Goal: Find specific page/section: Find specific page/section

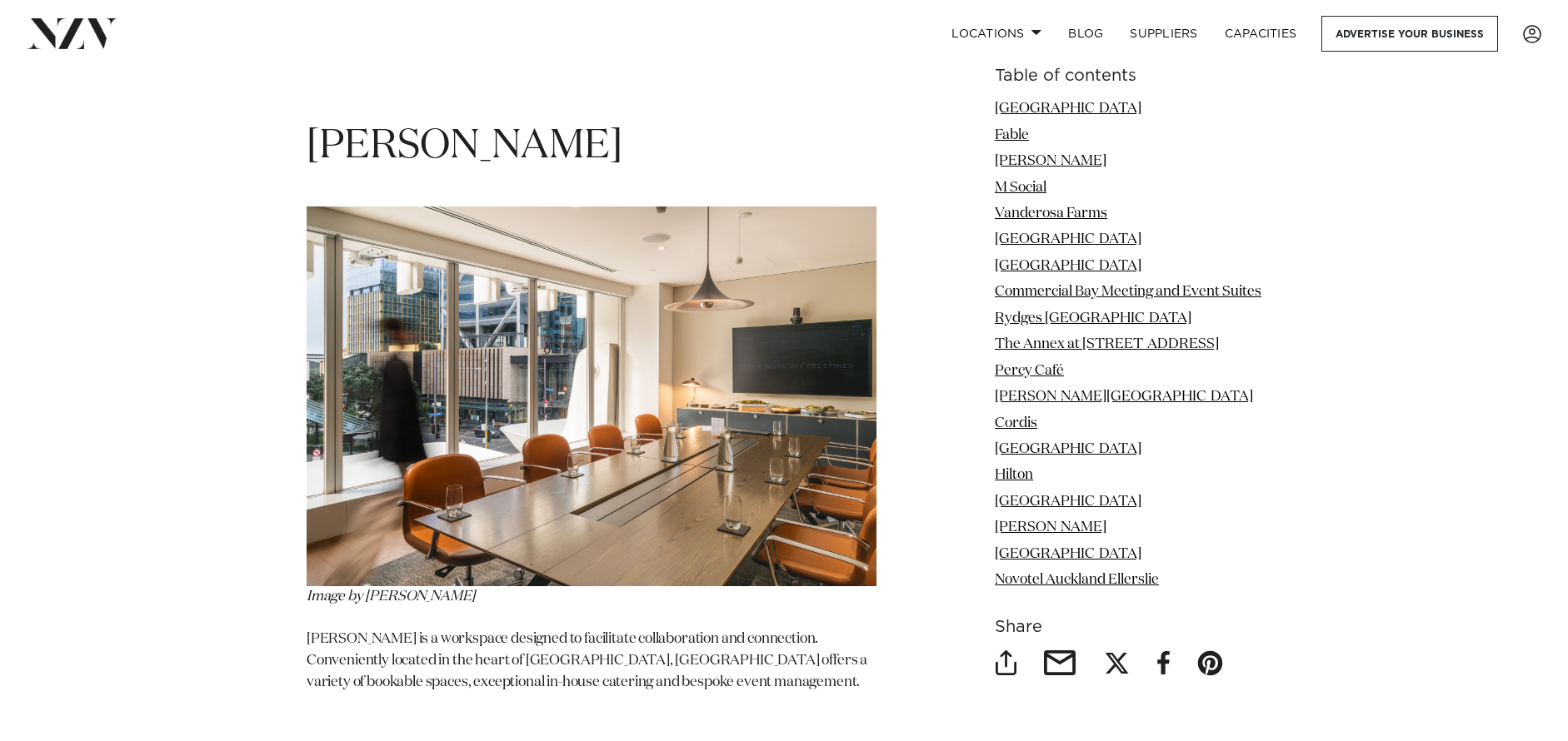
scroll to position [3434, 0]
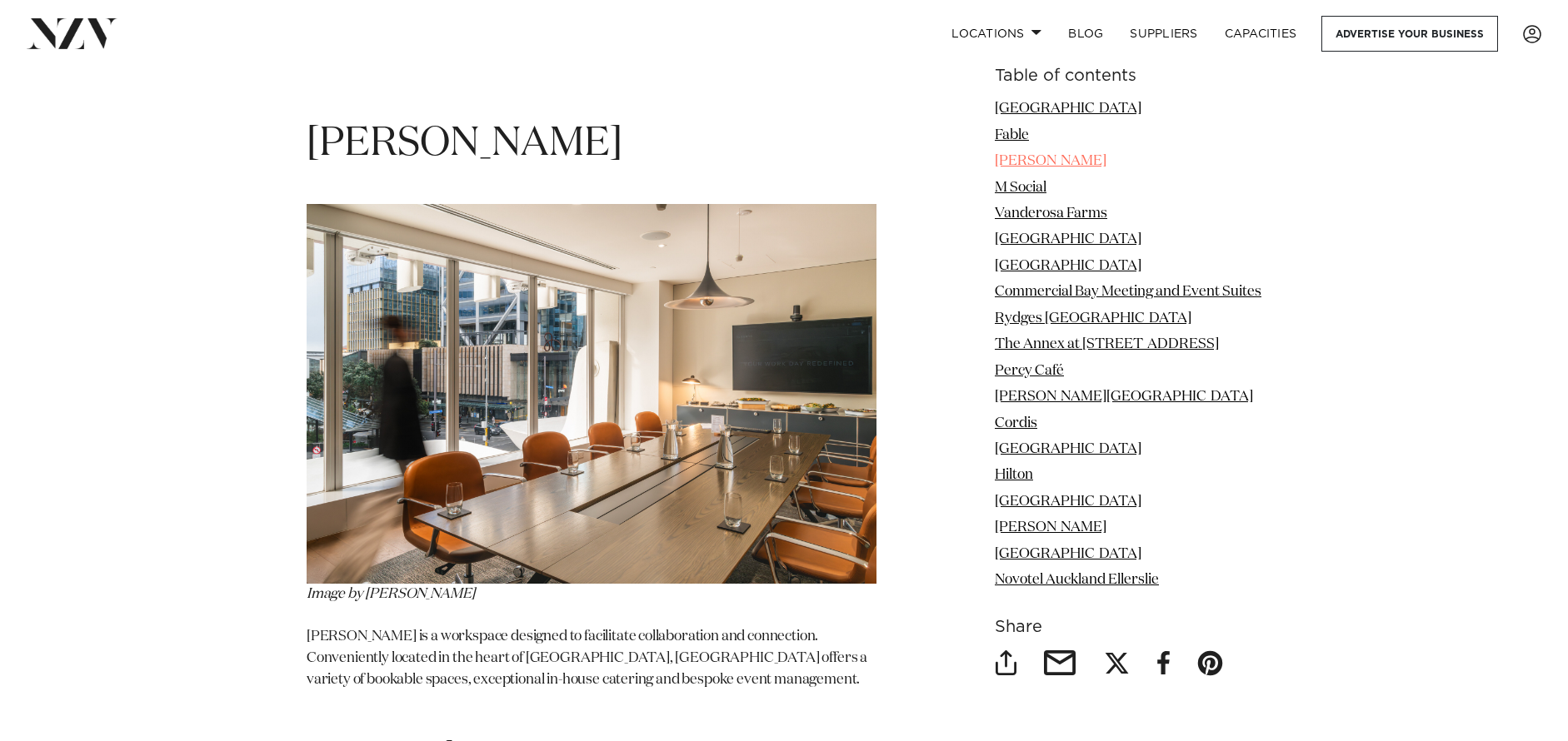
click at [1022, 164] on link "[PERSON_NAME]" at bounding box center [1050, 161] width 112 height 14
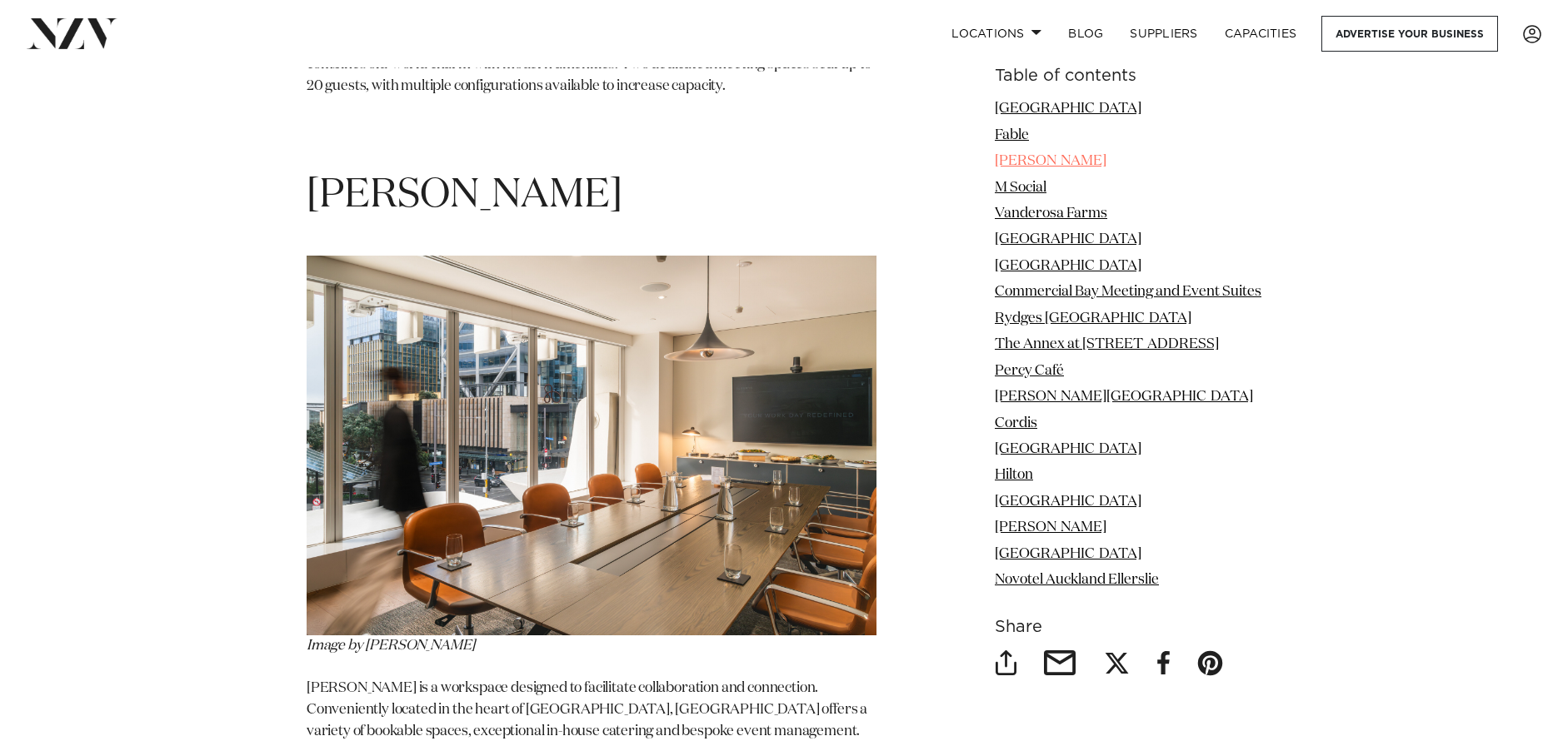
scroll to position [3381, 0]
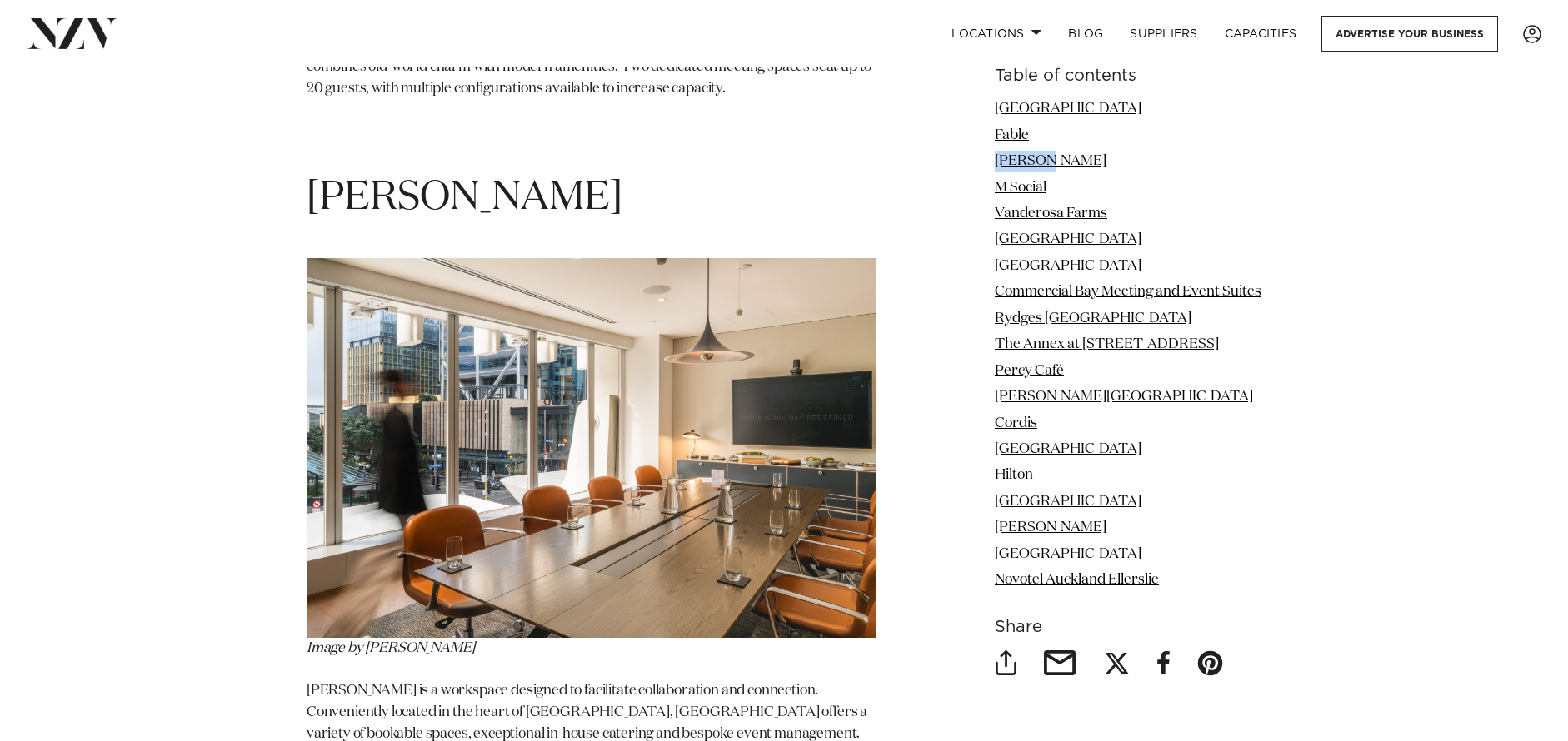
click at [609, 473] on img at bounding box center [592, 447] width 570 height 379
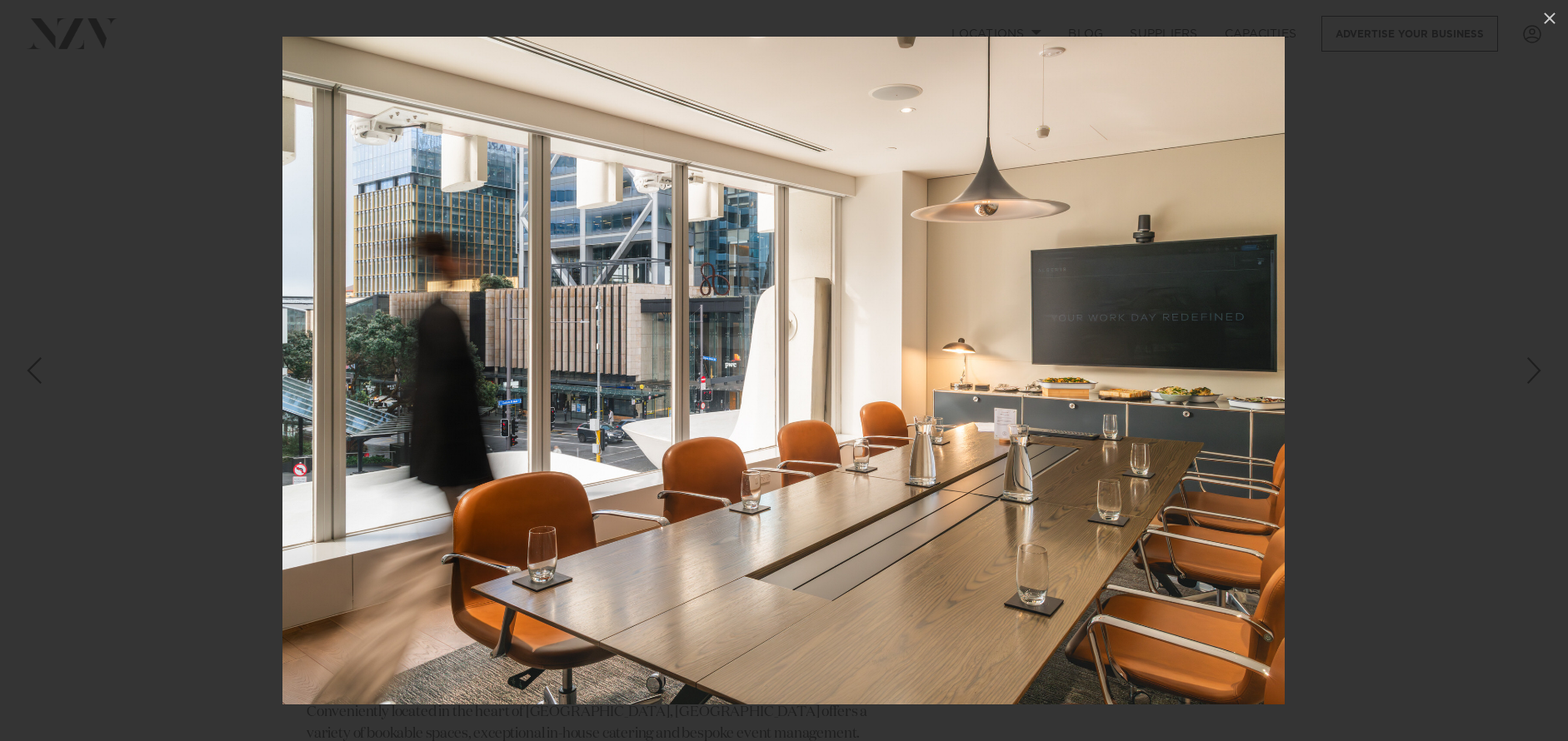
click at [231, 418] on div at bounding box center [784, 370] width 1568 height 741
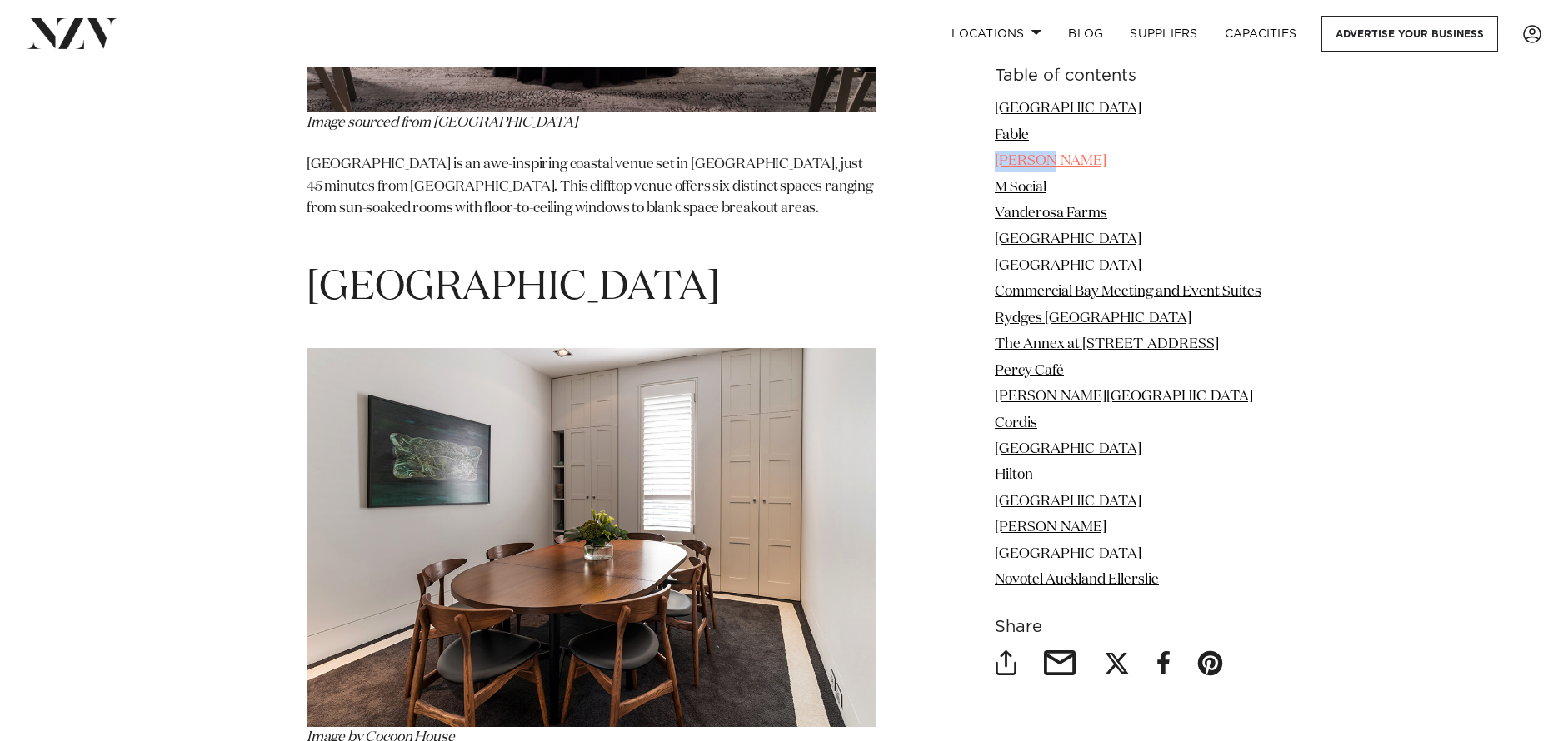
scroll to position [5803, 0]
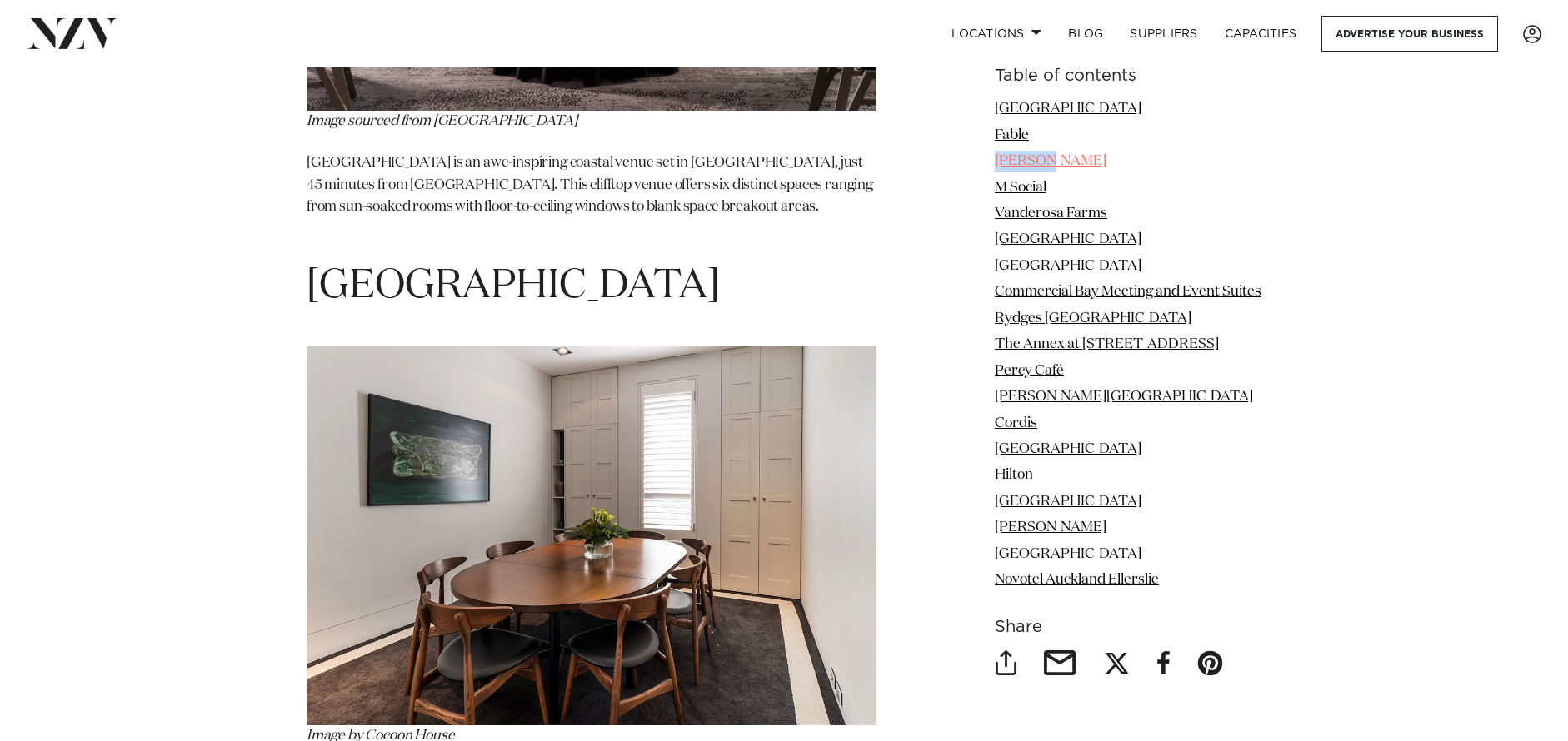
click at [1021, 162] on link "[PERSON_NAME]" at bounding box center [1050, 161] width 112 height 14
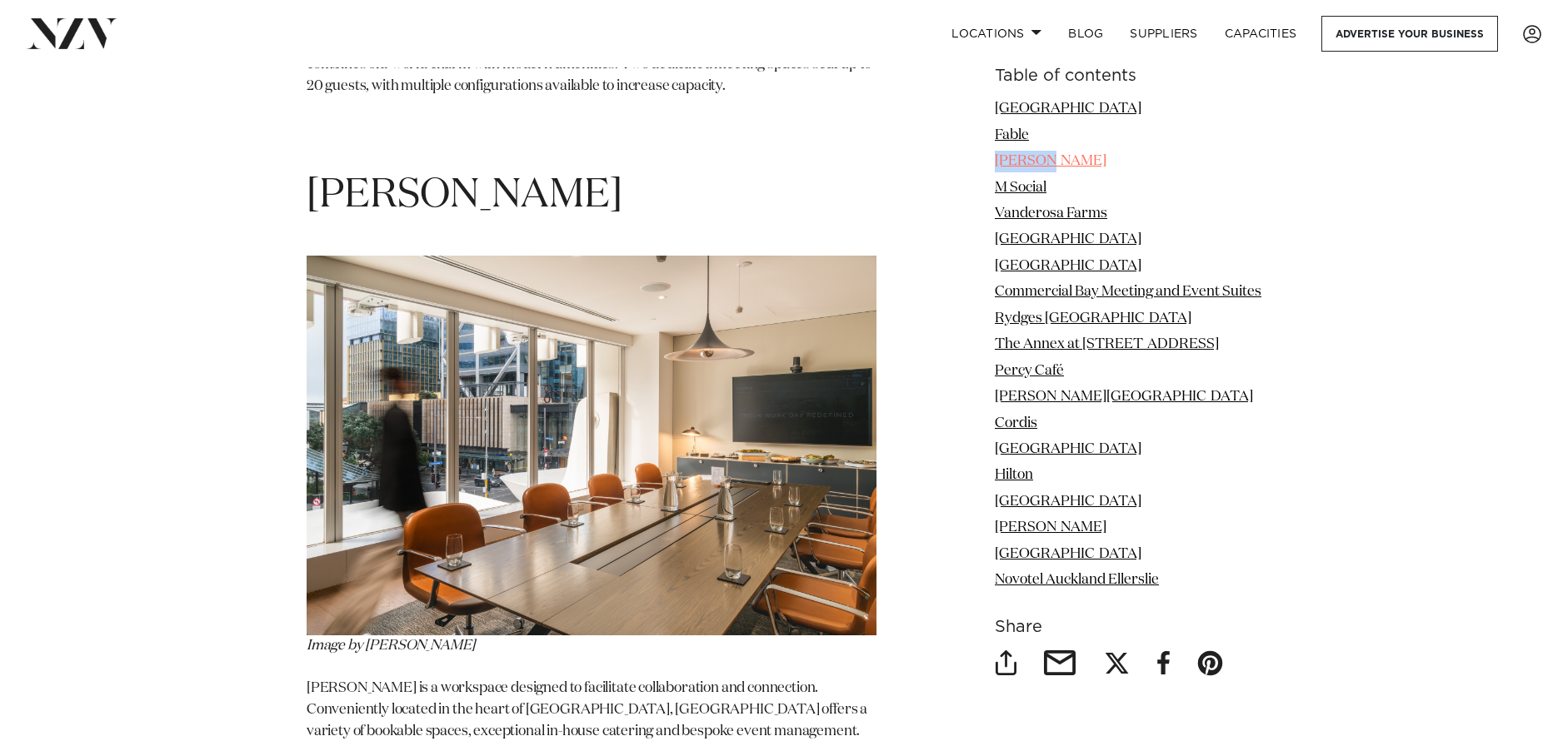
scroll to position [3381, 0]
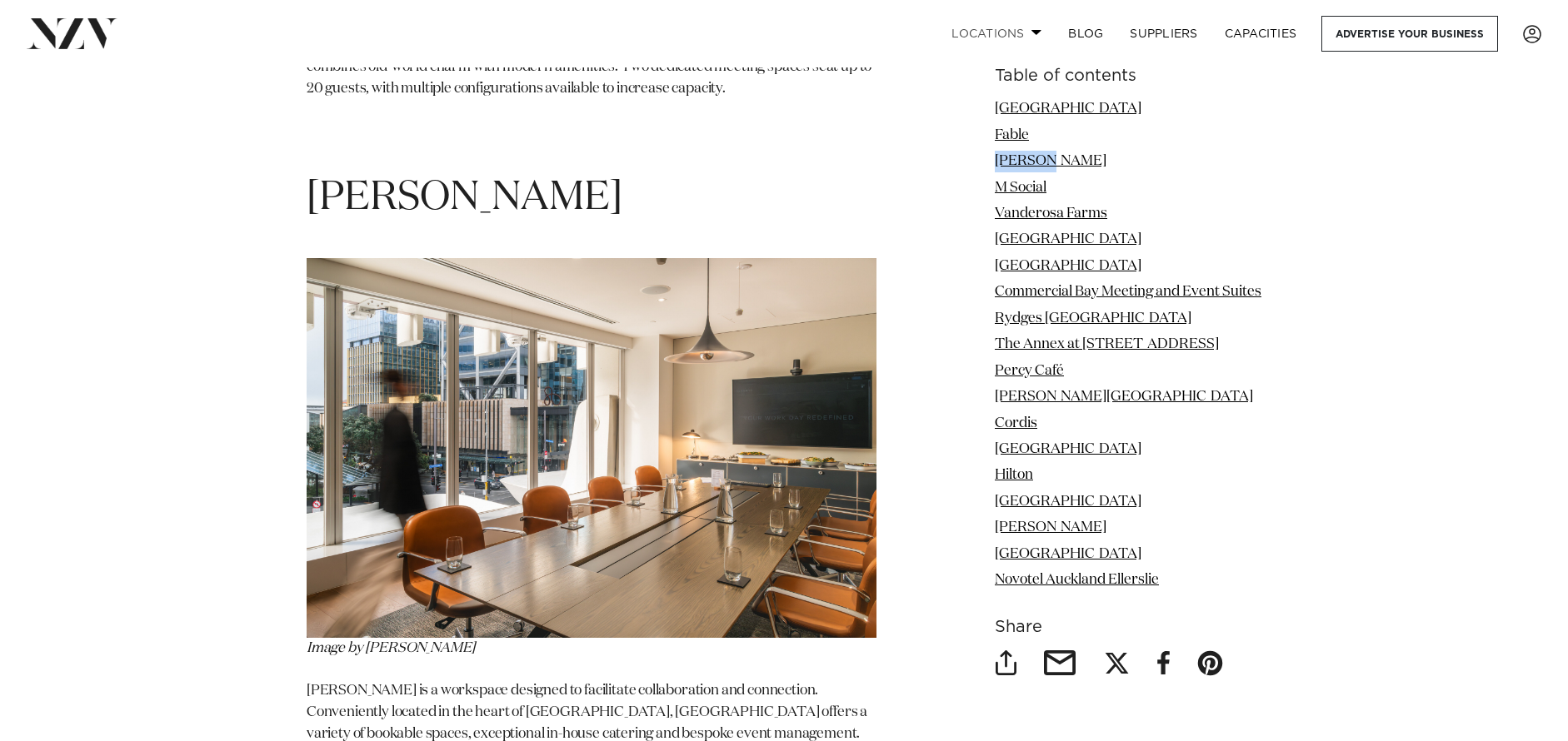
click at [1033, 30] on span at bounding box center [1037, 31] width 11 height 6
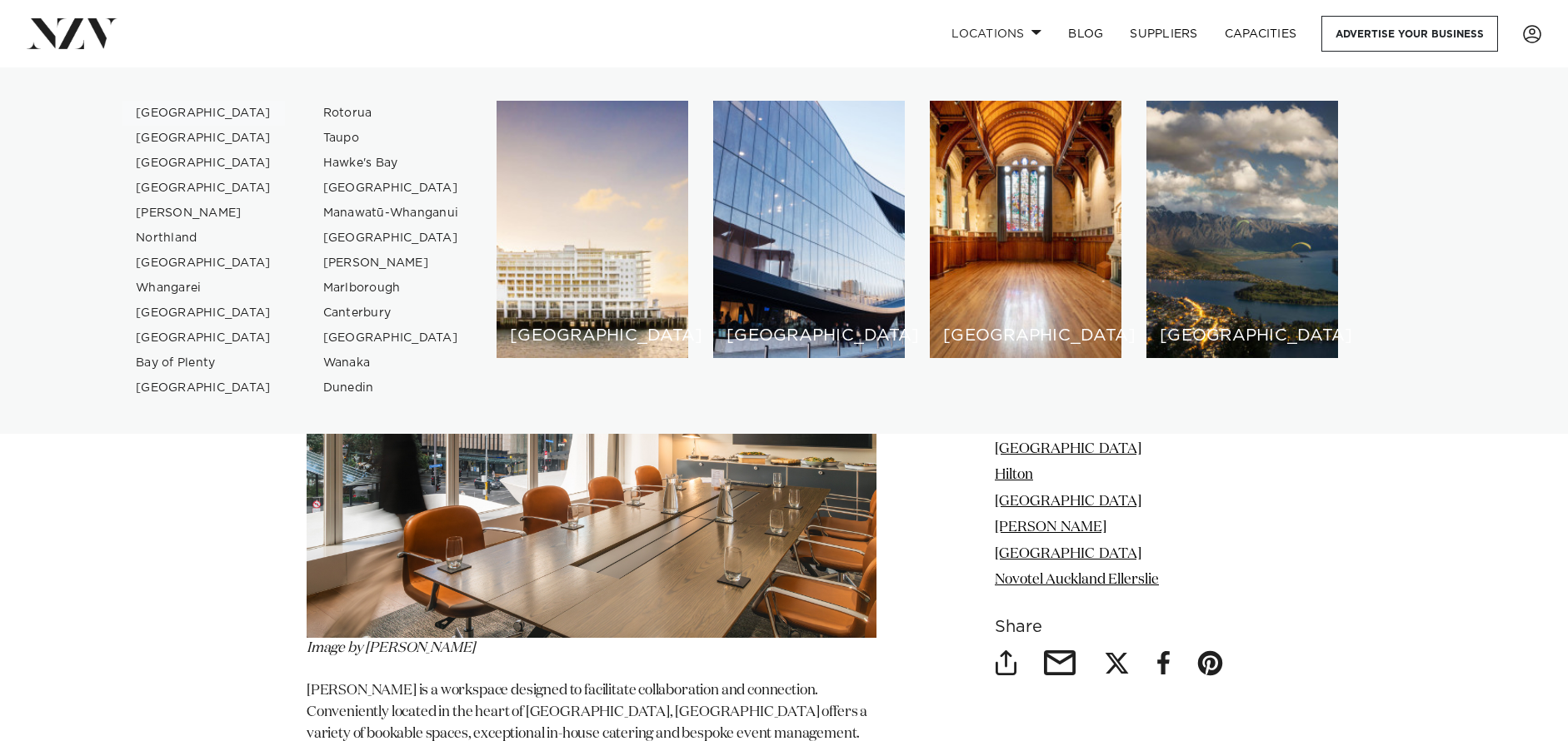
click at [152, 111] on link "[GEOGRAPHIC_DATA]" at bounding box center [203, 112] width 163 height 25
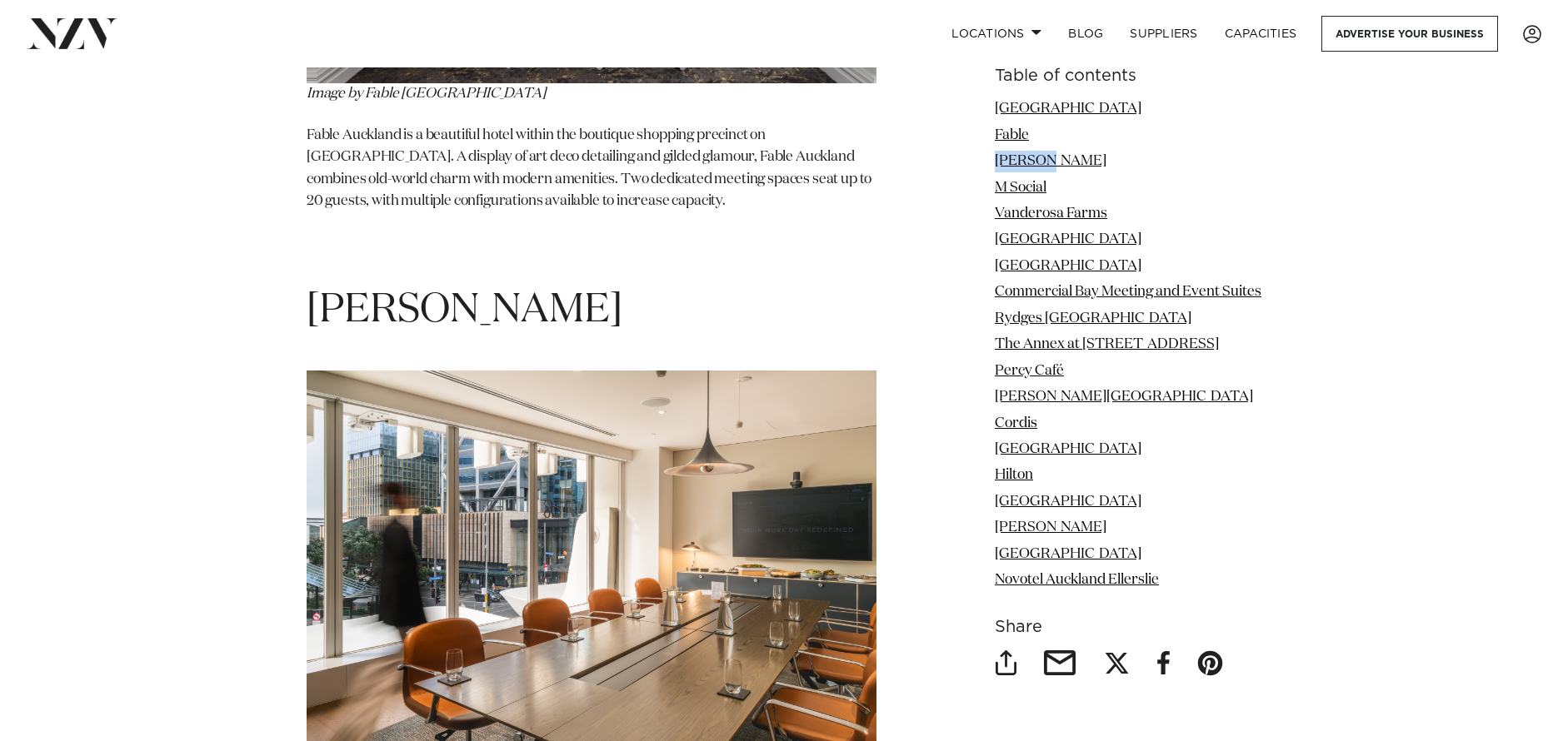
scroll to position [3205, 0]
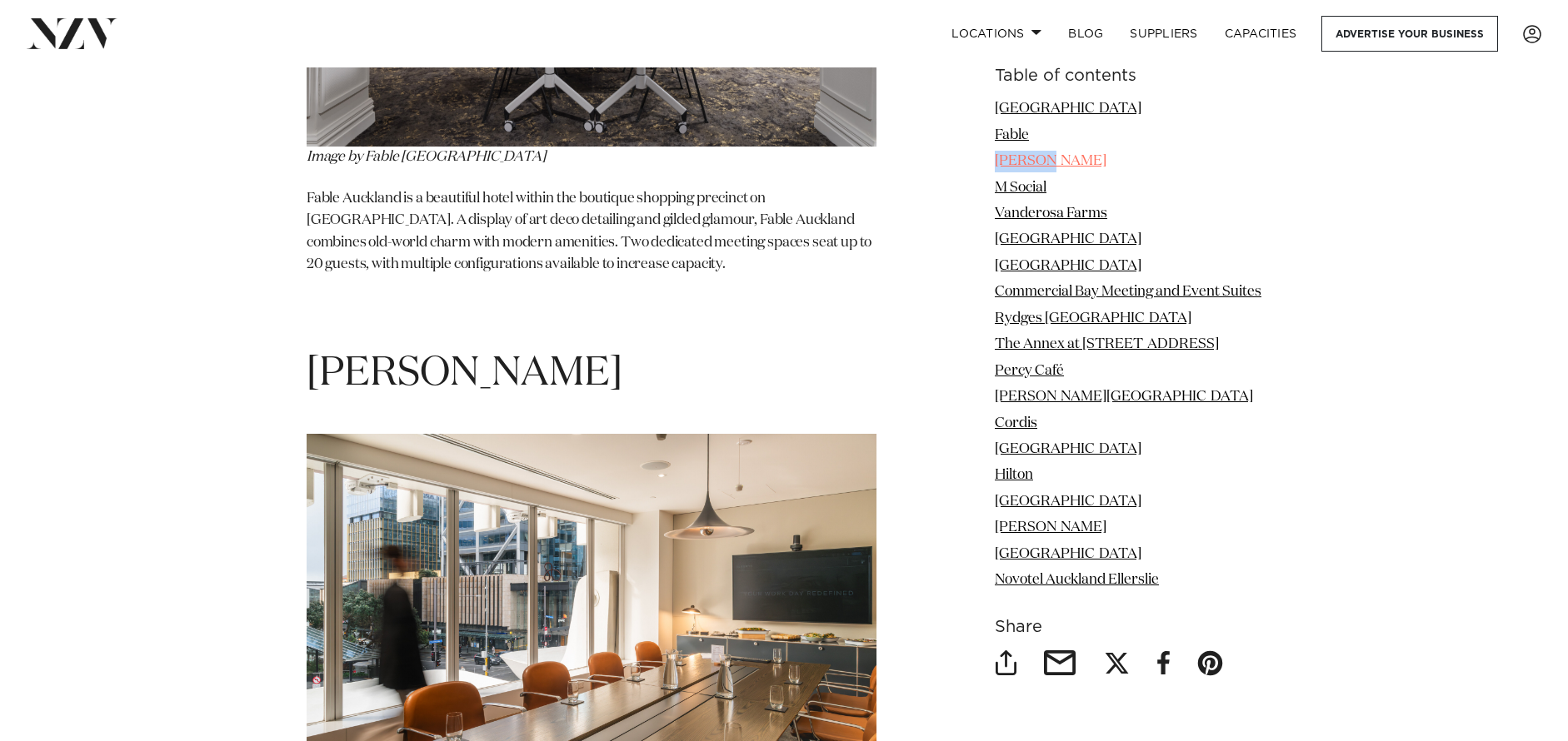
click at [1019, 162] on link "[PERSON_NAME]" at bounding box center [1050, 161] width 112 height 14
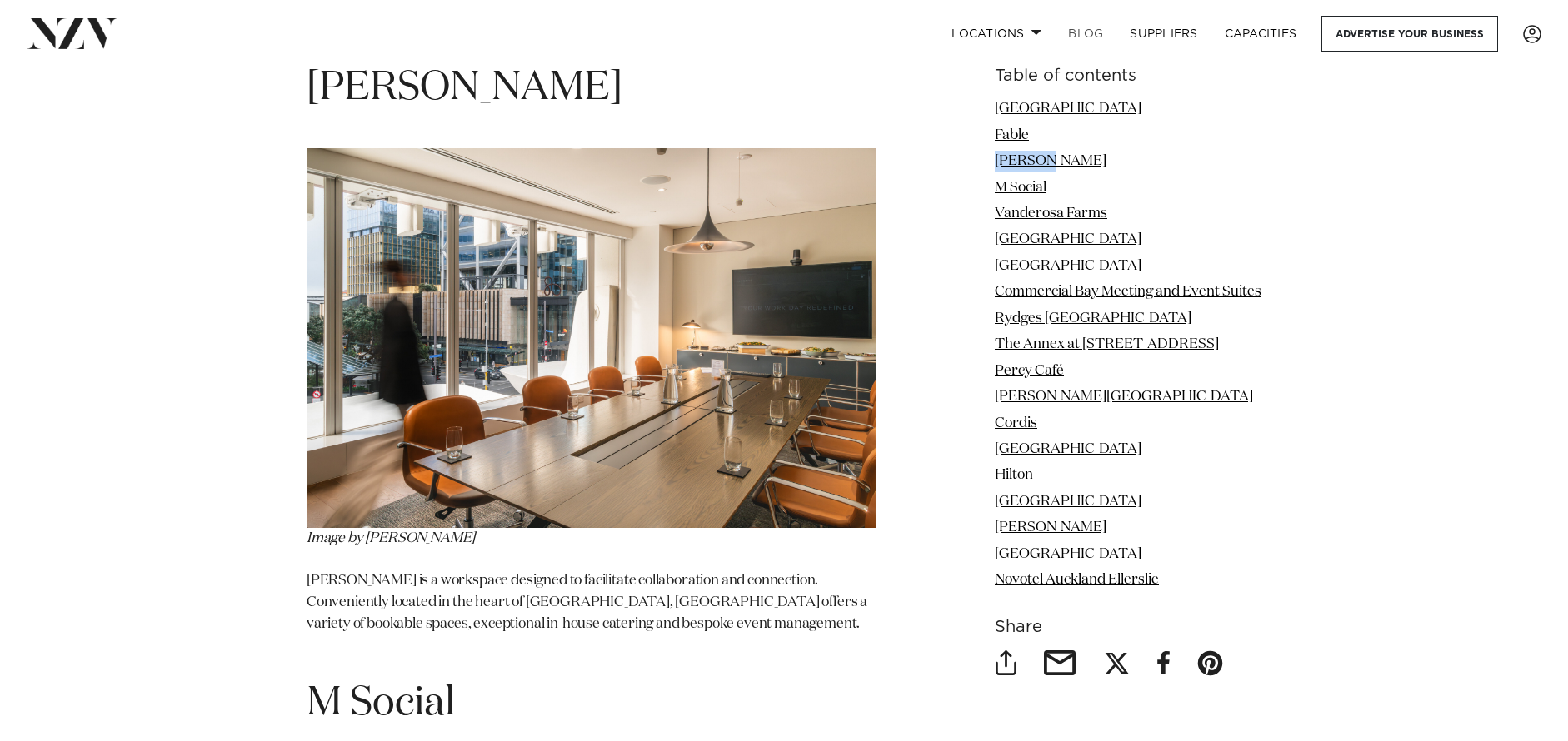
scroll to position [3463, 0]
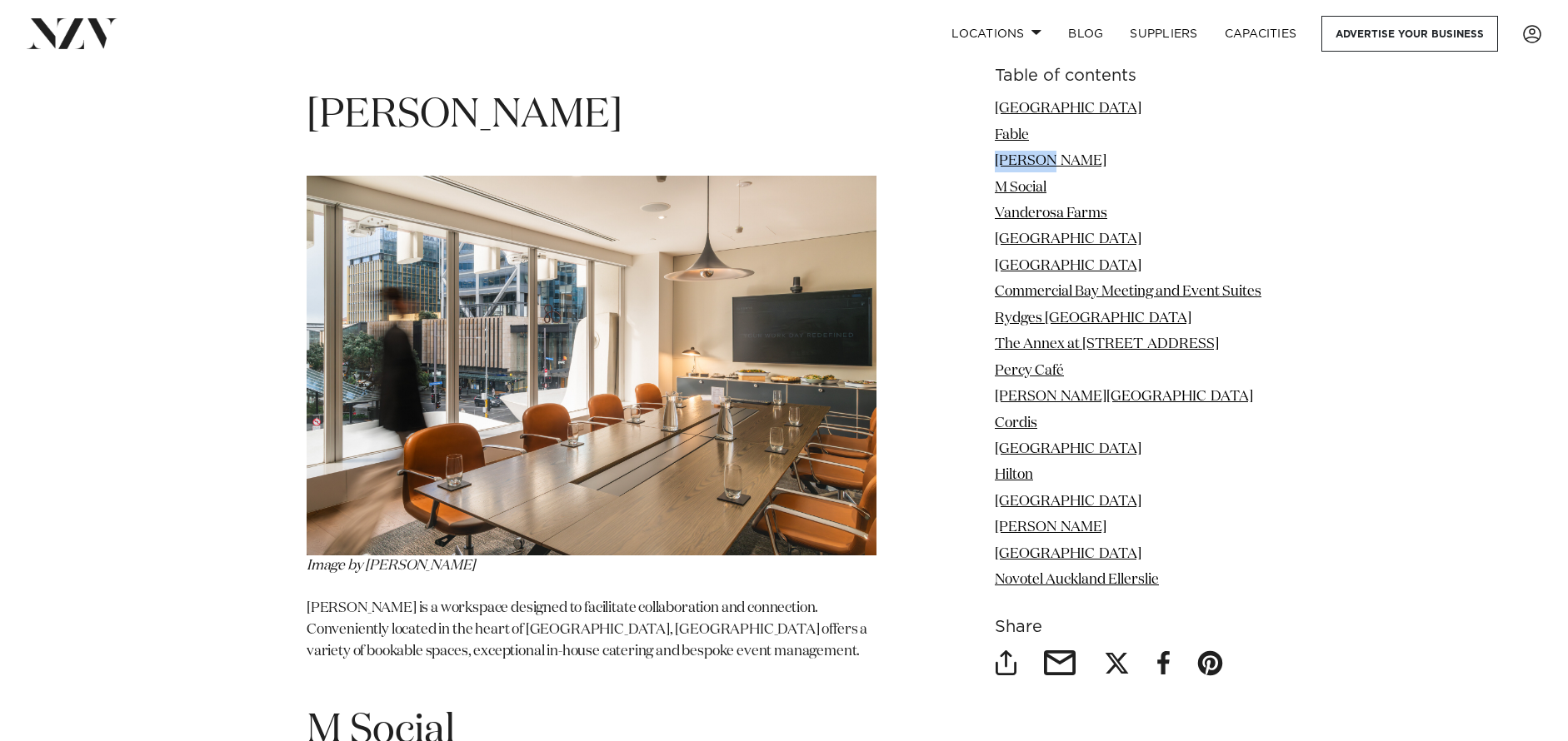
scroll to position [3434, 0]
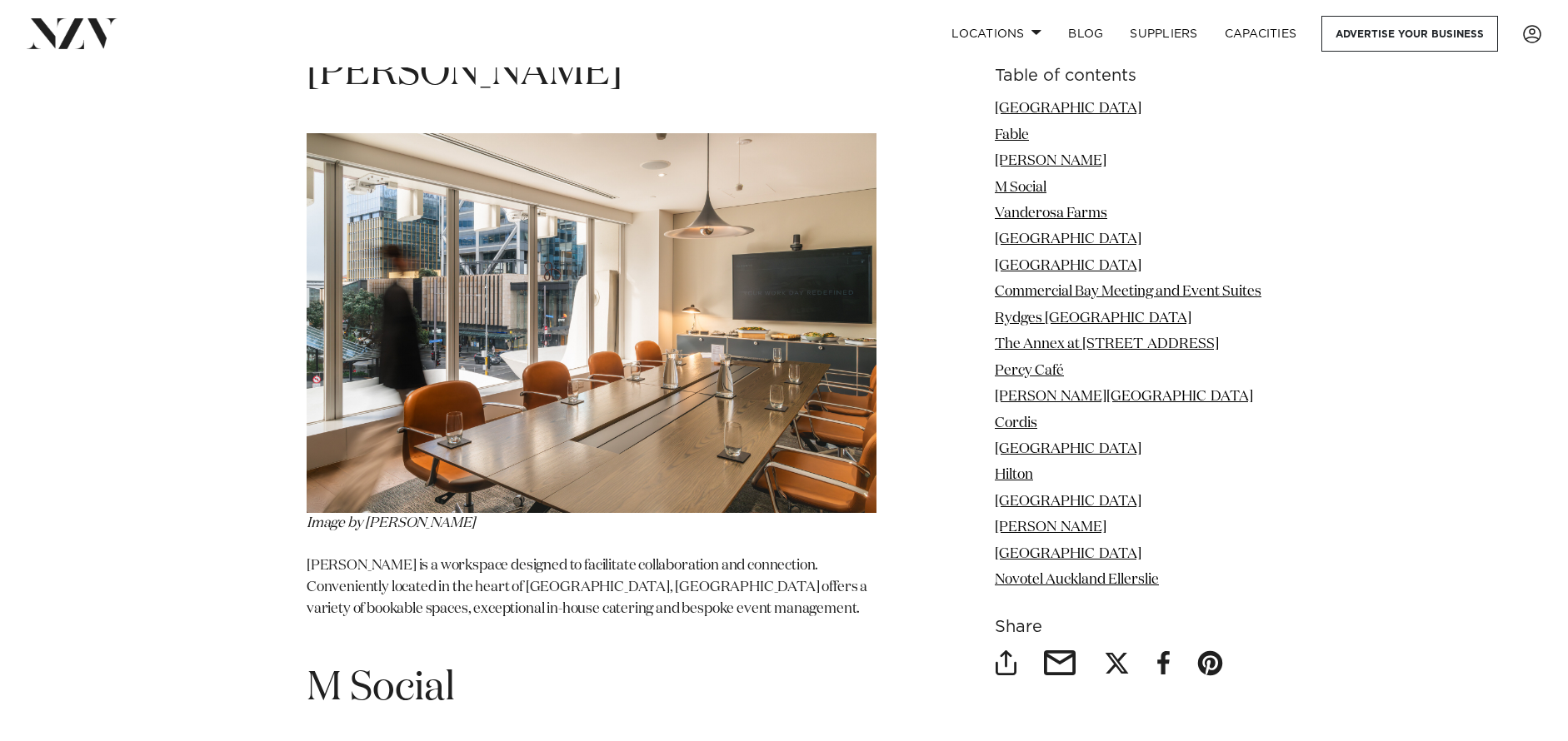
scroll to position [3508, 0]
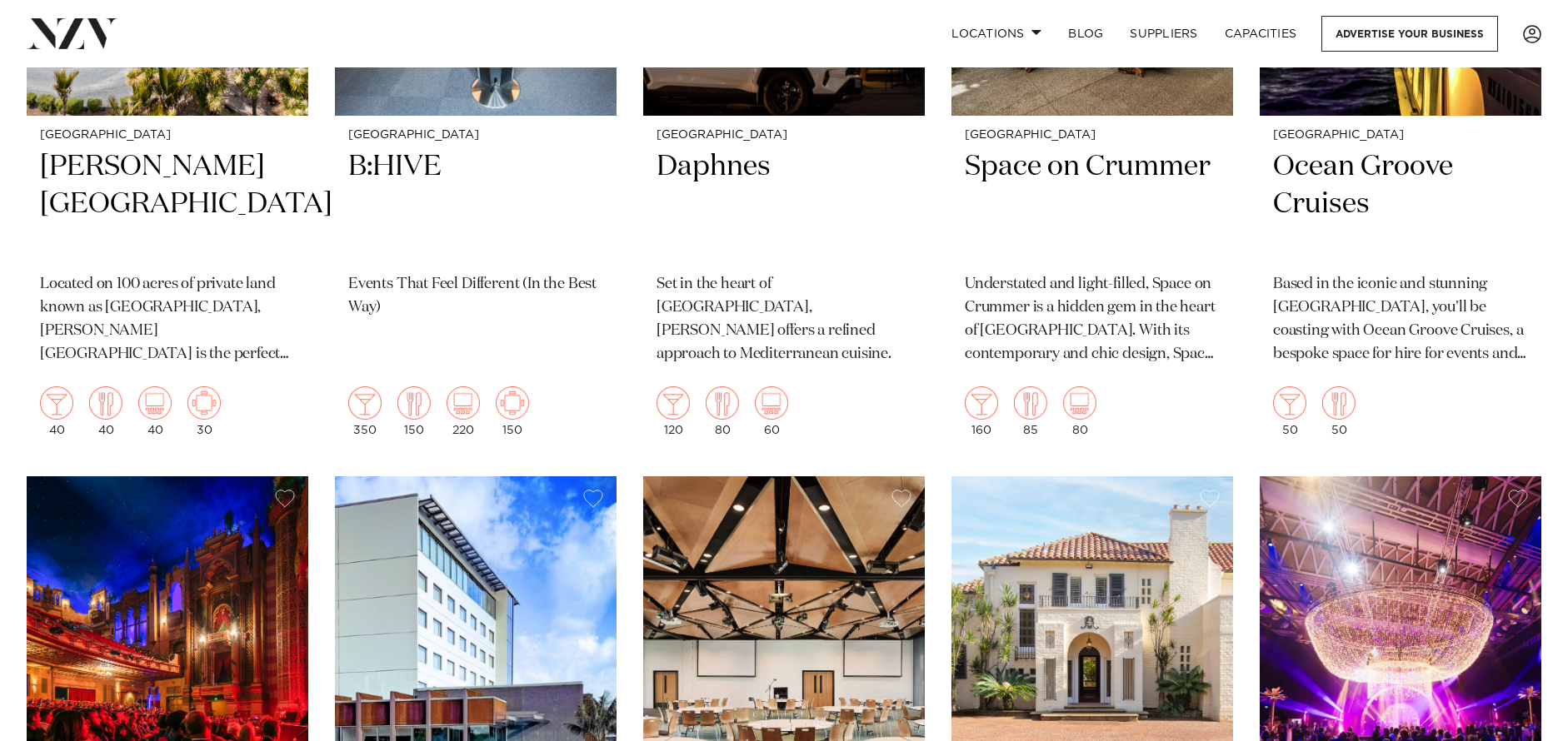
scroll to position [10090, 0]
